Goal: Check status: Check status

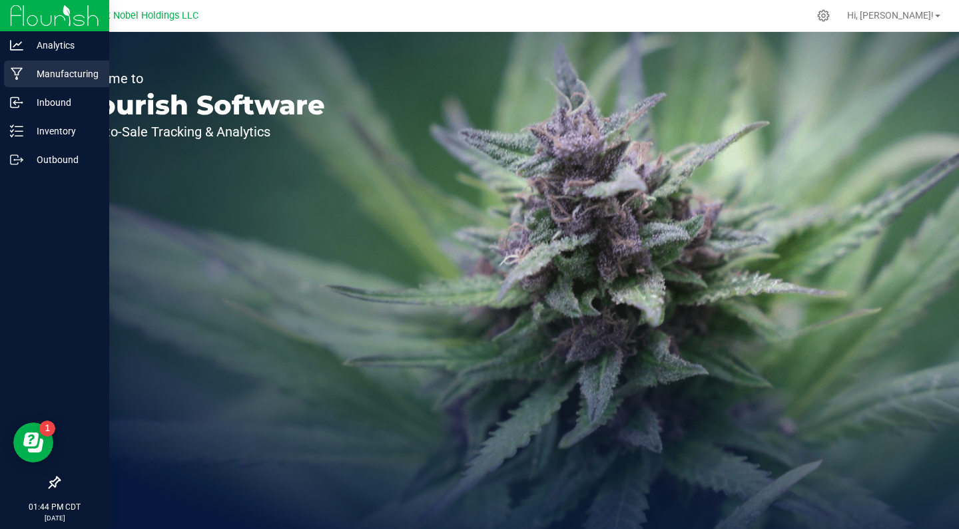
click at [61, 65] on div "Manufacturing" at bounding box center [56, 74] width 105 height 27
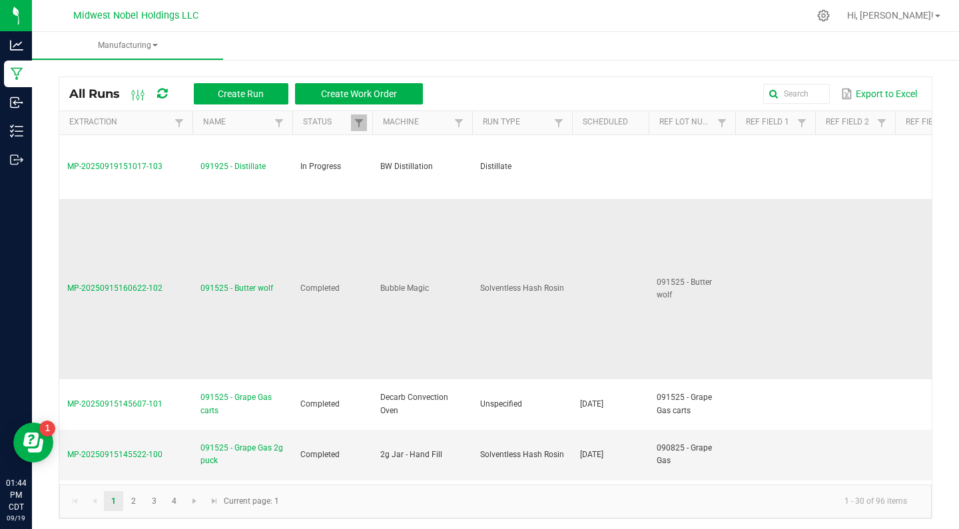
click at [234, 278] on td "091525 - Butter wolf" at bounding box center [242, 289] width 100 height 181
click at [236, 282] on span "091525 - Butter wolf" at bounding box center [236, 288] width 73 height 13
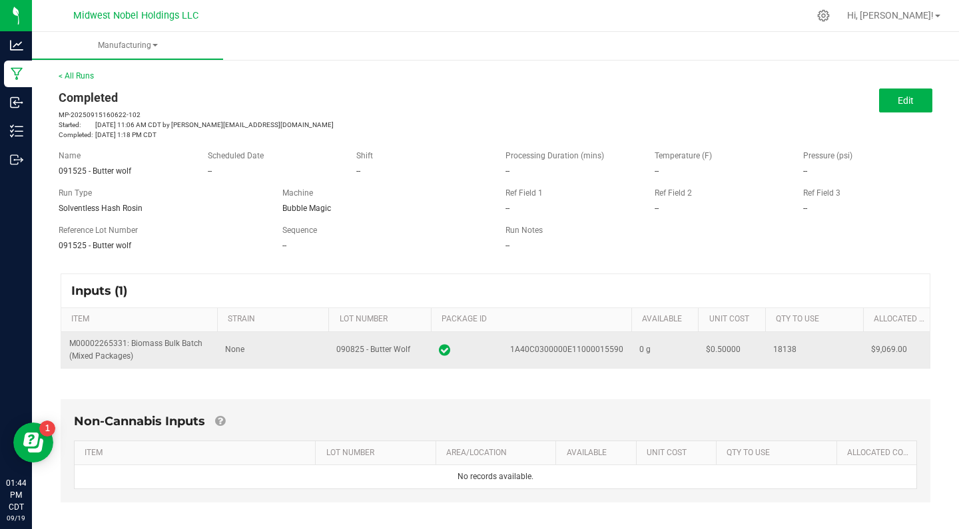
drag, startPoint x: 776, startPoint y: 344, endPoint x: 806, endPoint y: 345, distance: 29.3
click at [806, 345] on div "18138" at bounding box center [814, 350] width 82 height 13
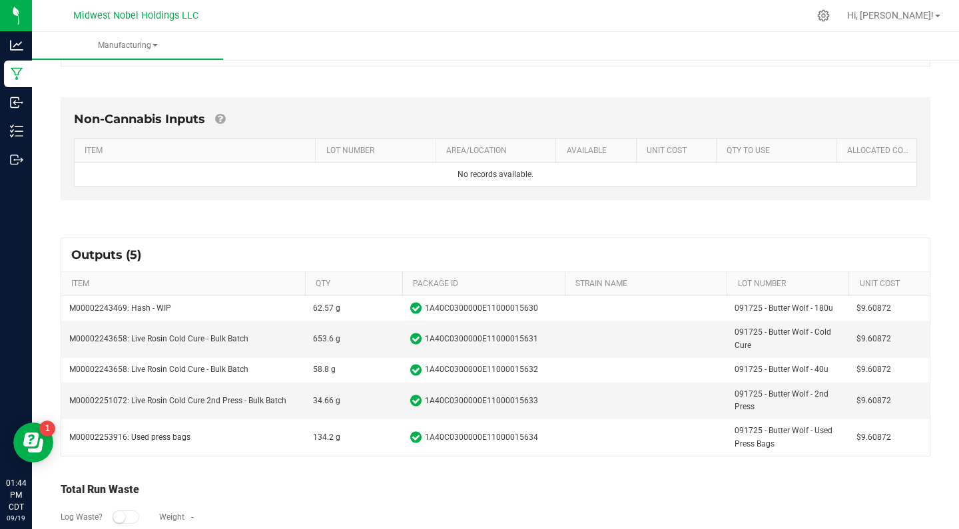
scroll to position [321, 0]
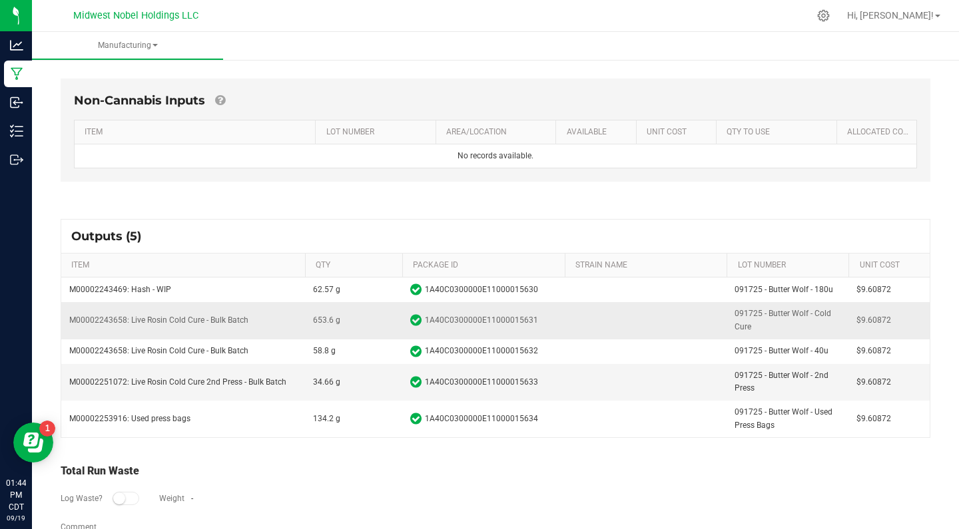
drag, startPoint x: 314, startPoint y: 318, endPoint x: 339, endPoint y: 318, distance: 24.6
click at [340, 319] on span "653.6 g" at bounding box center [353, 320] width 81 height 13
click at [339, 318] on span "653.6 g" at bounding box center [326, 320] width 27 height 13
drag, startPoint x: 339, startPoint y: 318, endPoint x: 302, endPoint y: 318, distance: 37.3
click at [302, 318] on tr "M00002243658: Live Rosin Cold Cure - Bulk Batch 653.6 g 1A40C0300000E1100001563…" at bounding box center [495, 320] width 868 height 37
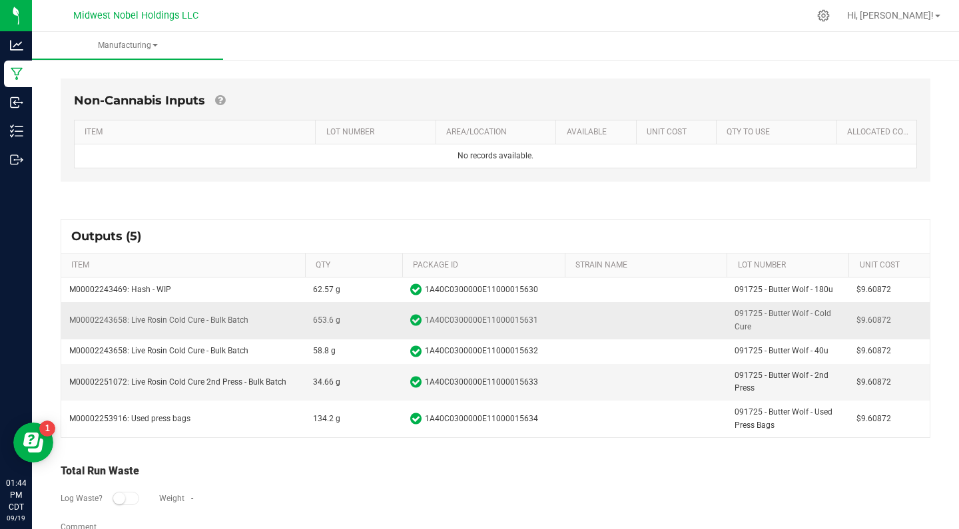
click at [302, 318] on td "M00002243658: Live Rosin Cold Cure - Bulk Batch" at bounding box center [183, 320] width 244 height 37
click at [316, 316] on span "653.6 g" at bounding box center [326, 320] width 27 height 13
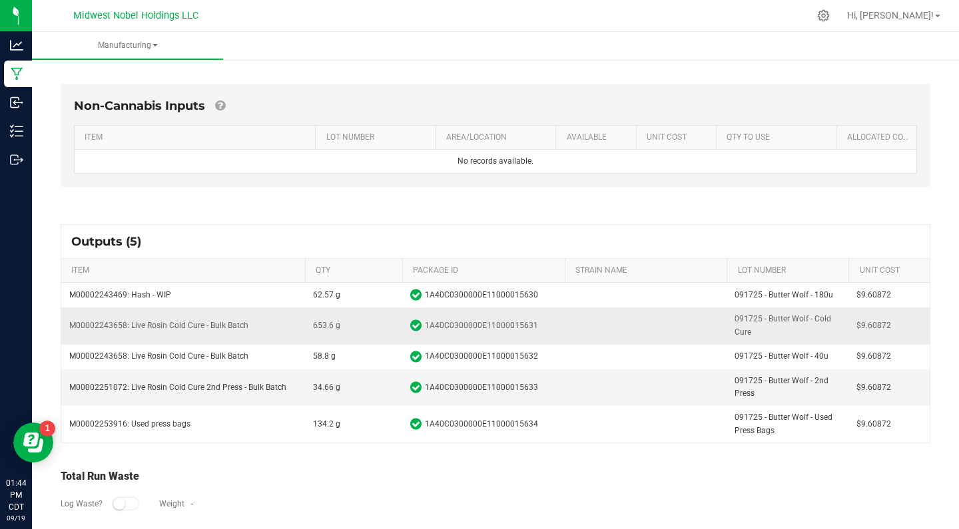
click at [341, 328] on span "653.6 g" at bounding box center [353, 326] width 81 height 13
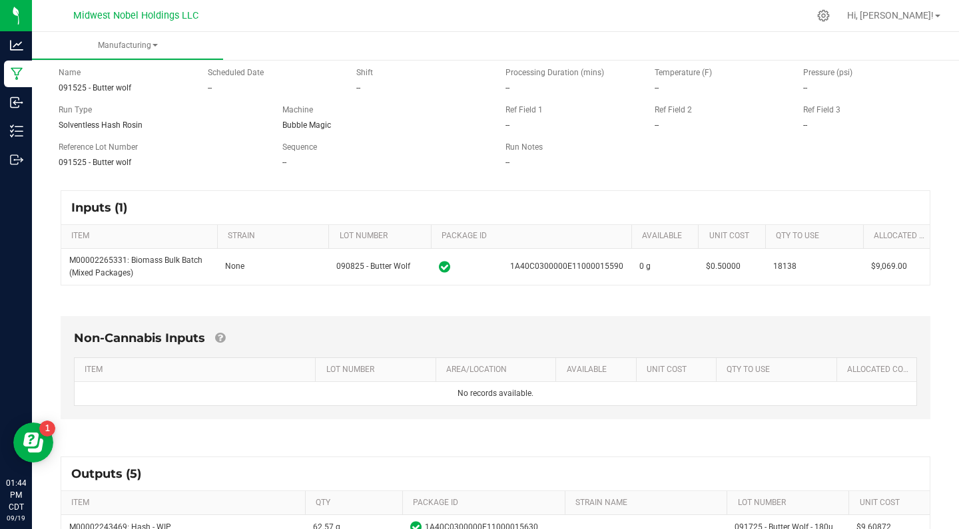
scroll to position [75, 0]
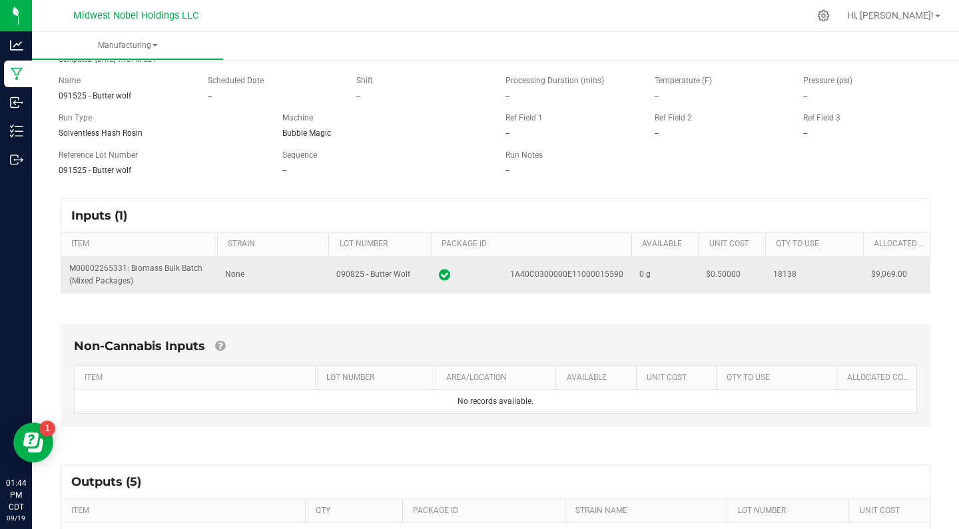
drag, startPoint x: 779, startPoint y: 279, endPoint x: 805, endPoint y: 279, distance: 26.0
click at [805, 279] on div "18138" at bounding box center [814, 274] width 82 height 13
click at [802, 280] on div "18138" at bounding box center [814, 274] width 82 height 13
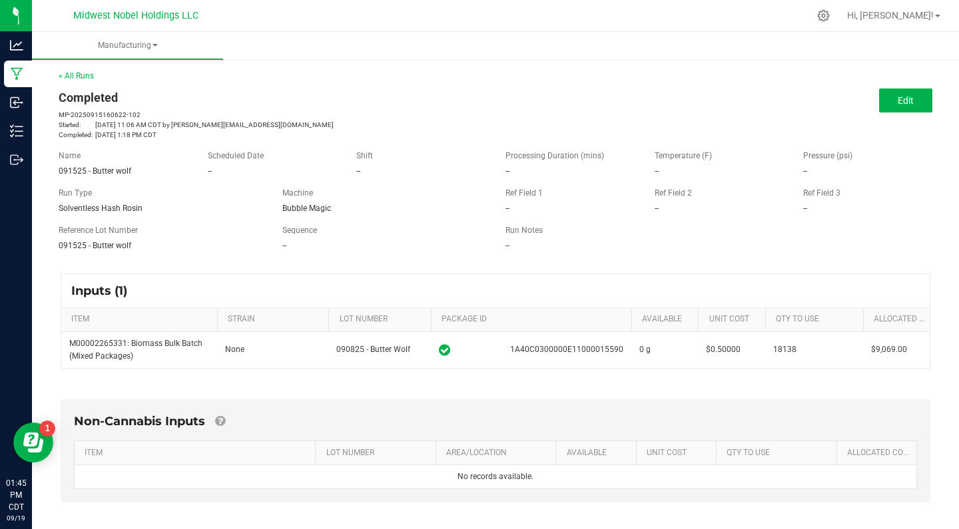
scroll to position [0, 0]
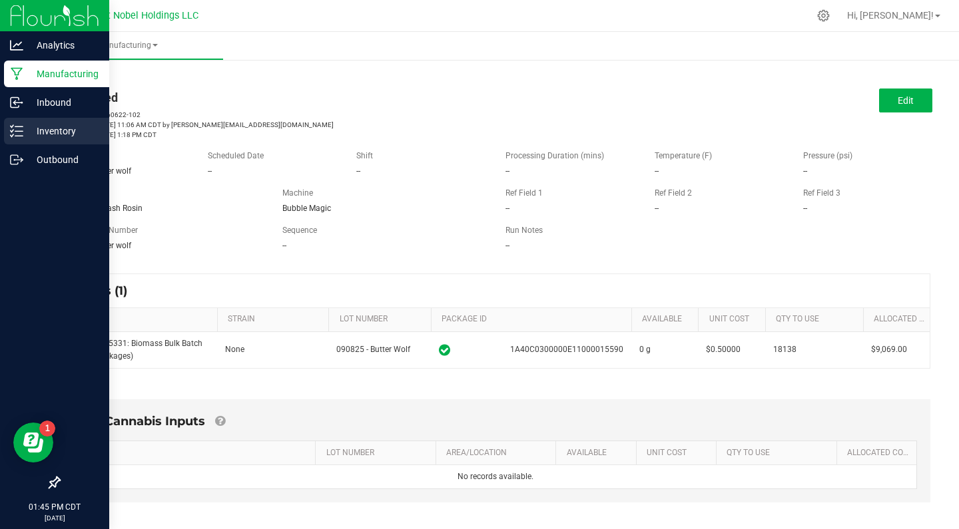
click at [54, 134] on p "Inventory" at bounding box center [63, 131] width 80 height 16
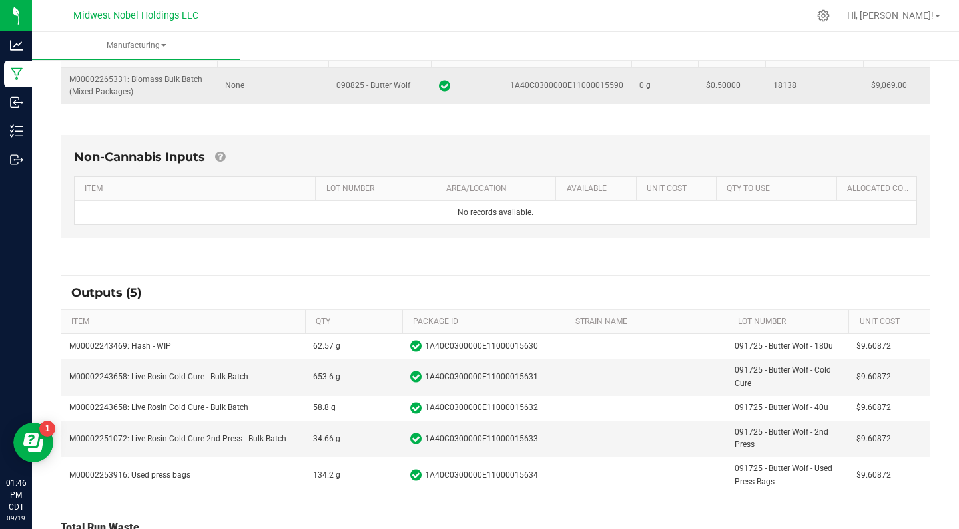
scroll to position [268, 0]
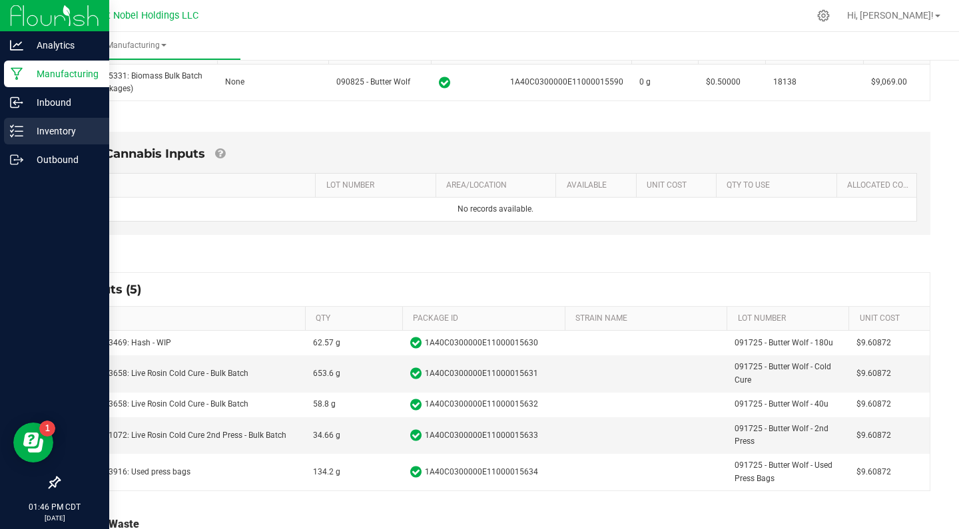
click at [18, 129] on icon at bounding box center [16, 131] width 13 height 13
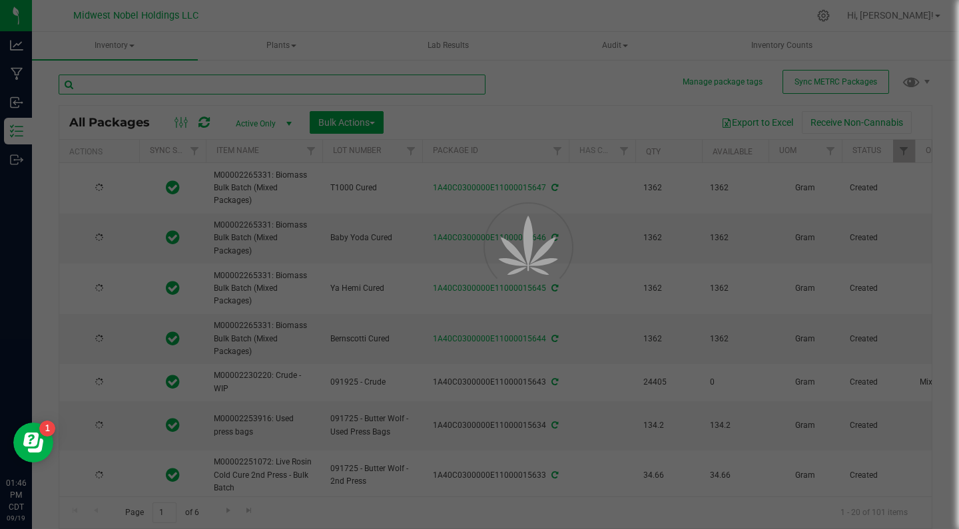
click at [231, 88] on input "text" at bounding box center [272, 85] width 427 height 20
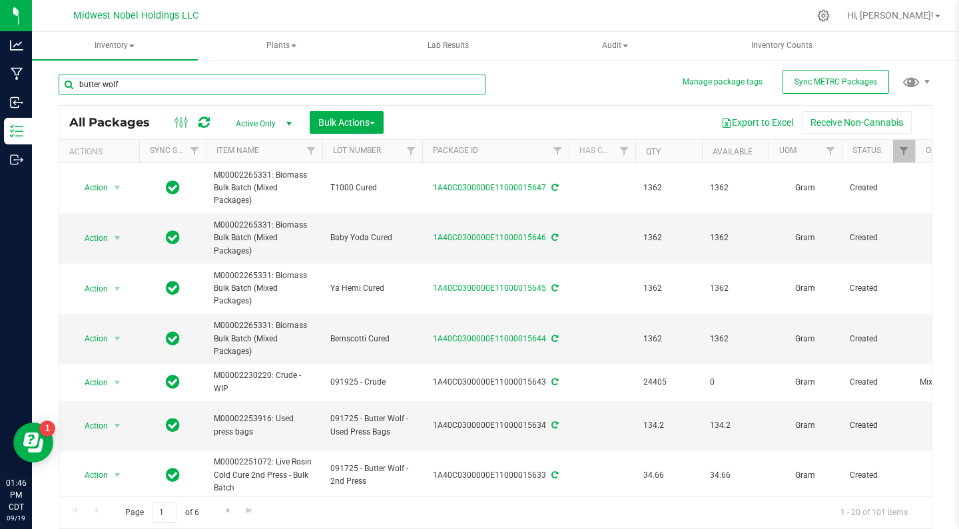
type input "butter wolf"
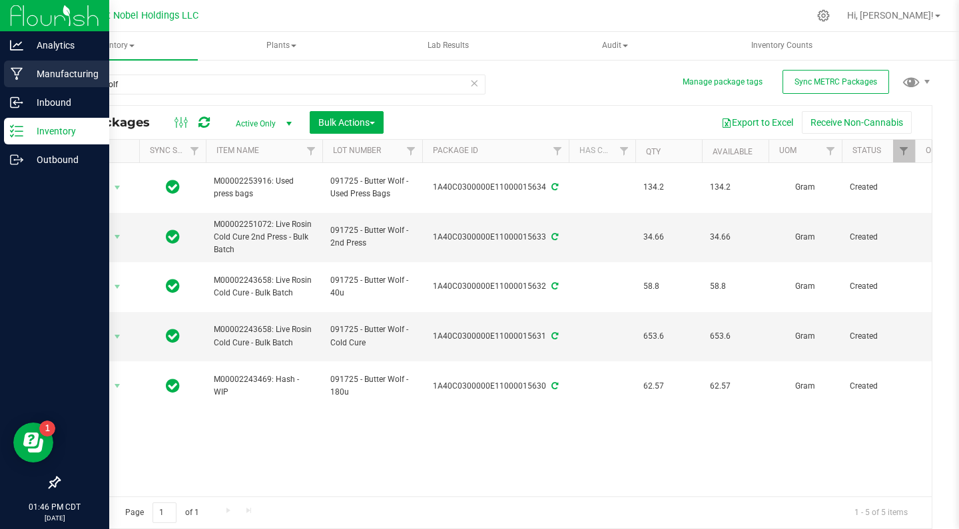
click at [63, 69] on p "Manufacturing" at bounding box center [63, 74] width 80 height 16
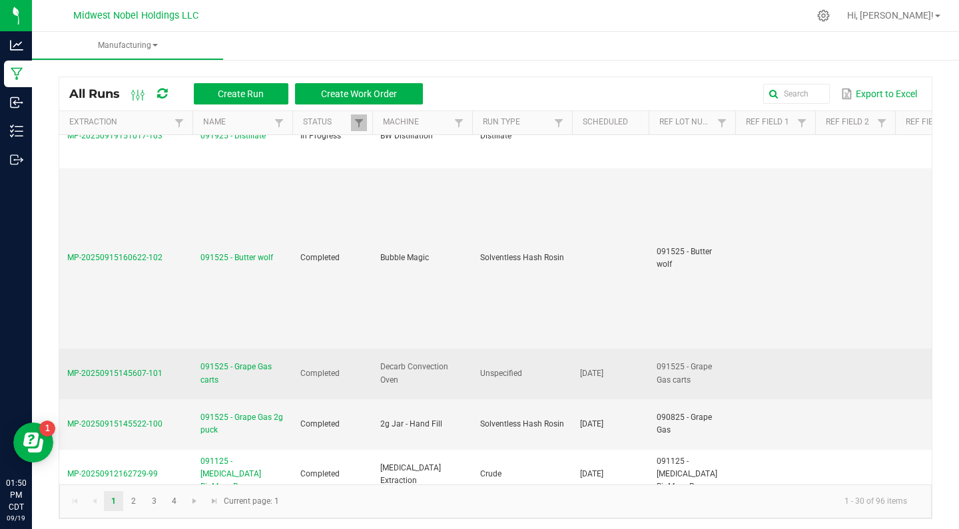
scroll to position [67, 0]
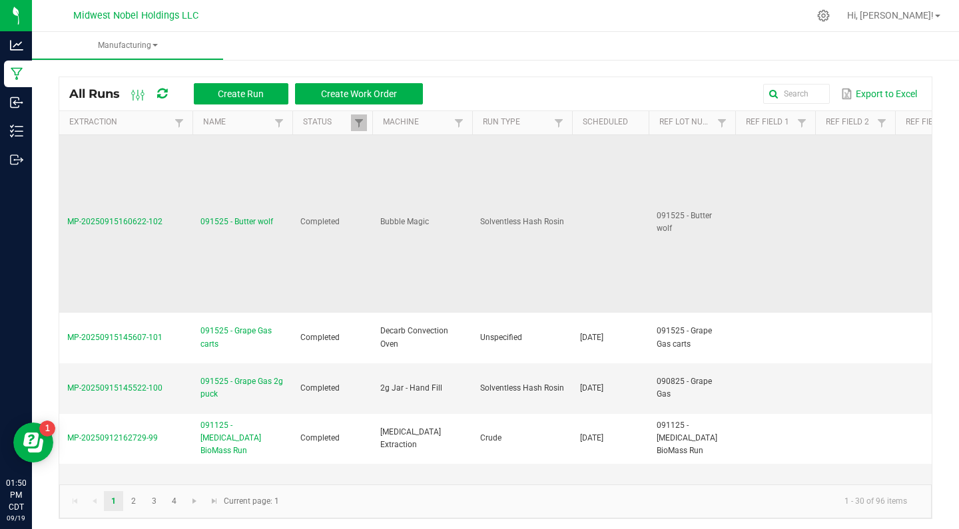
click at [245, 222] on span "091525 - Butter wolf" at bounding box center [236, 222] width 73 height 13
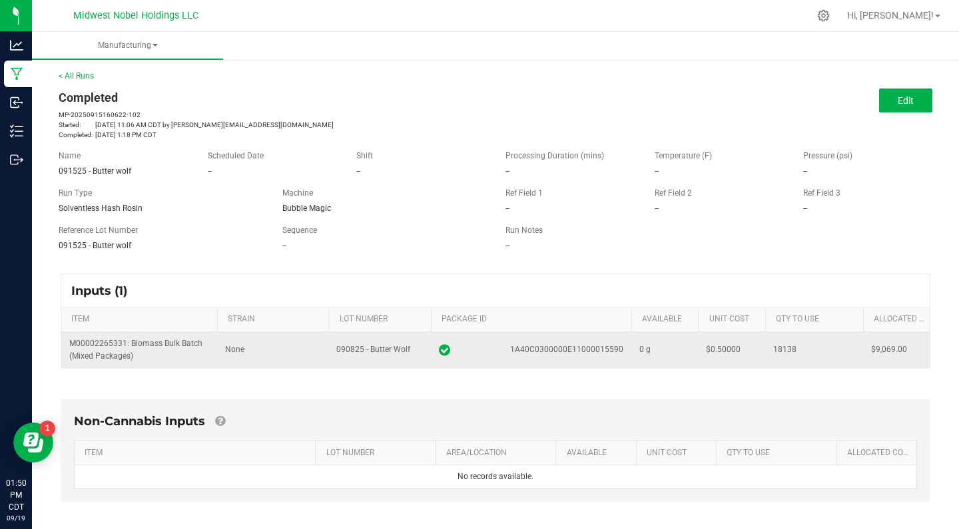
drag, startPoint x: 871, startPoint y: 347, endPoint x: 911, endPoint y: 349, distance: 40.0
click at [911, 350] on td "$9,069.00" at bounding box center [896, 350] width 67 height 36
drag, startPoint x: 770, startPoint y: 363, endPoint x: 806, endPoint y: 345, distance: 40.8
click at [806, 345] on td "18138" at bounding box center [814, 350] width 98 height 36
drag, startPoint x: 806, startPoint y: 345, endPoint x: 760, endPoint y: 342, distance: 46.7
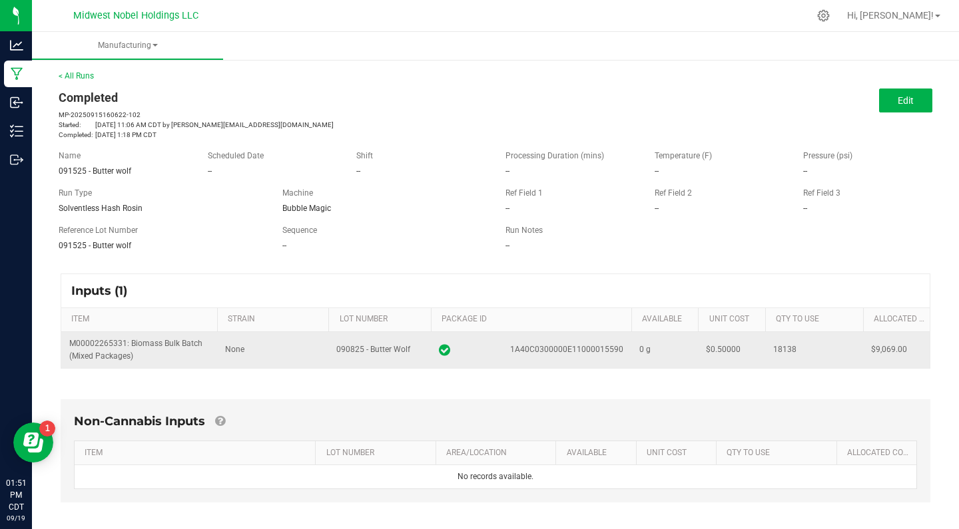
click at [759, 343] on tr "M00002265331: Biomass Bulk Batch (Mixed Packages) None 090825 - Butter Wolf 1A4…" at bounding box center [495, 350] width 868 height 36
click at [761, 344] on td "$0.50000" at bounding box center [731, 350] width 67 height 36
drag, startPoint x: 761, startPoint y: 345, endPoint x: 785, endPoint y: 346, distance: 24.0
click at [785, 346] on tr "M00002265331: Biomass Bulk Batch (Mixed Packages) None 090825 - Butter Wolf 1A4…" at bounding box center [495, 350] width 868 height 36
click at [785, 345] on span "18138" at bounding box center [784, 349] width 23 height 9
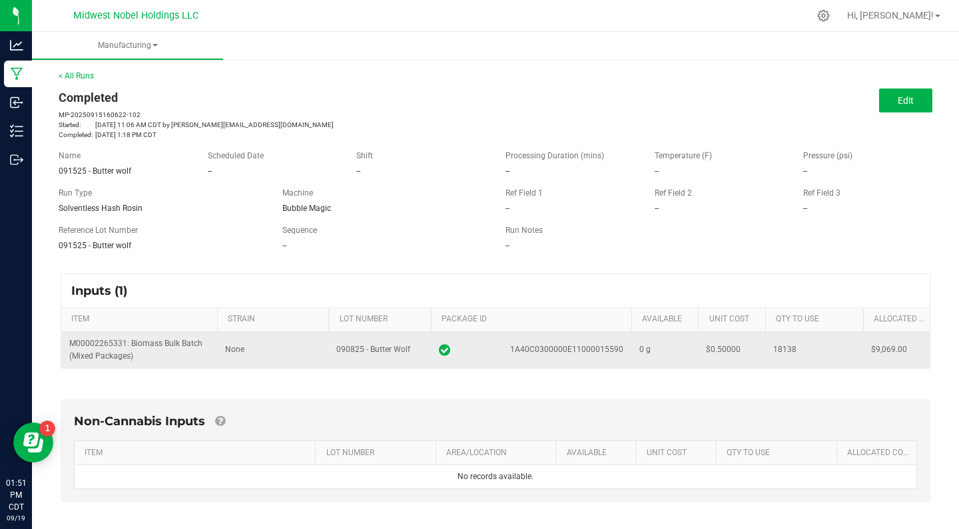
click at [785, 345] on span "18138" at bounding box center [784, 349] width 23 height 9
click at [802, 345] on div "18138" at bounding box center [814, 350] width 82 height 13
drag, startPoint x: 878, startPoint y: 356, endPoint x: 920, endPoint y: 346, distance: 43.1
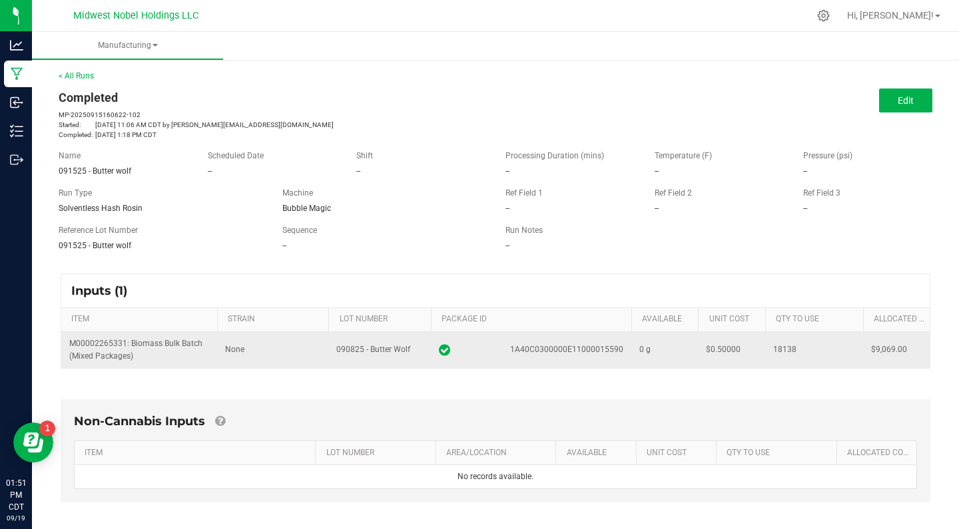
click at [920, 346] on td "$9,069.00" at bounding box center [896, 350] width 67 height 36
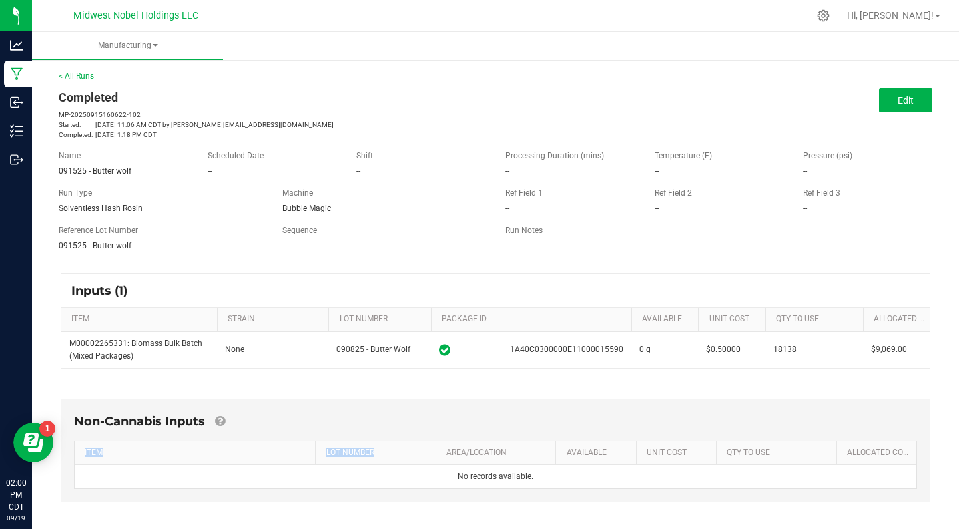
click at [515, 442] on kendo-grid "ITEM LOT NUMBER AREA/LOCATION AVAILABLE Unit Cost QTY TO USE Allocated Cost No …" at bounding box center [495, 465] width 843 height 49
click at [689, 396] on div "Non-Cannabis Inputs ITEM LOT NUMBER AREA/LOCATION AVAILABLE Unit Cost QTY TO US…" at bounding box center [496, 454] width 894 height 147
